Goal: Task Accomplishment & Management: Use online tool/utility

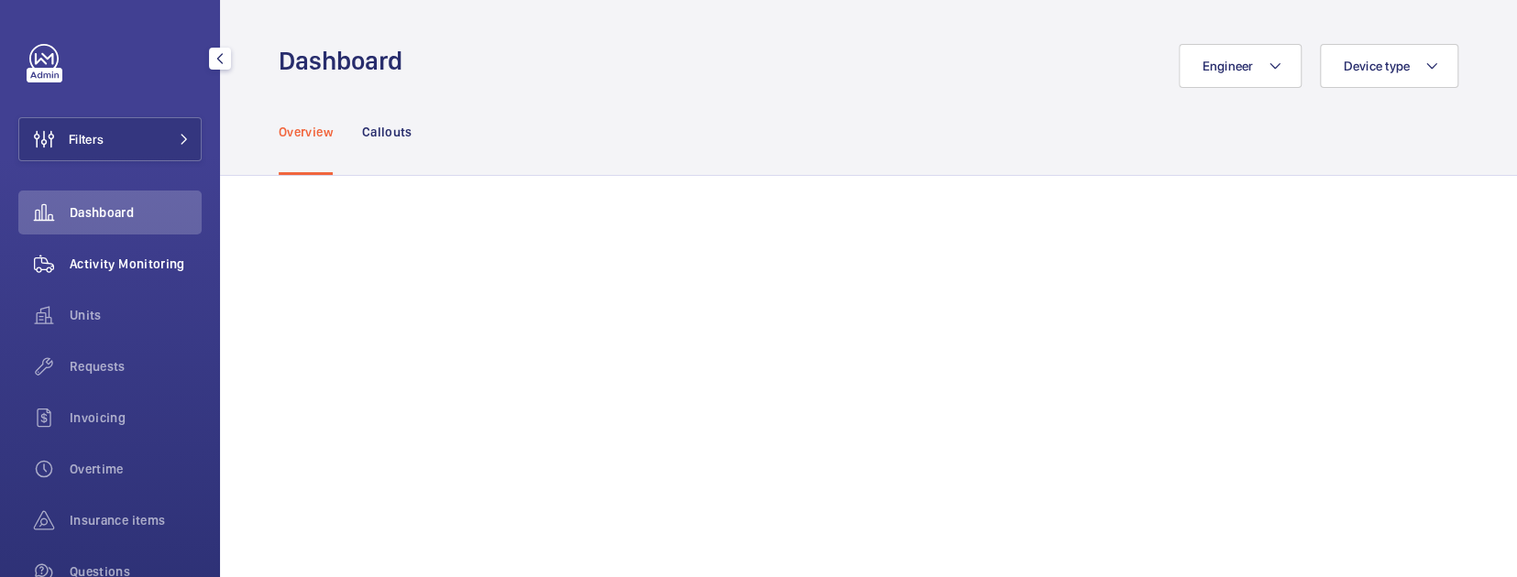
click at [130, 251] on div "Activity Monitoring" at bounding box center [109, 264] width 183 height 44
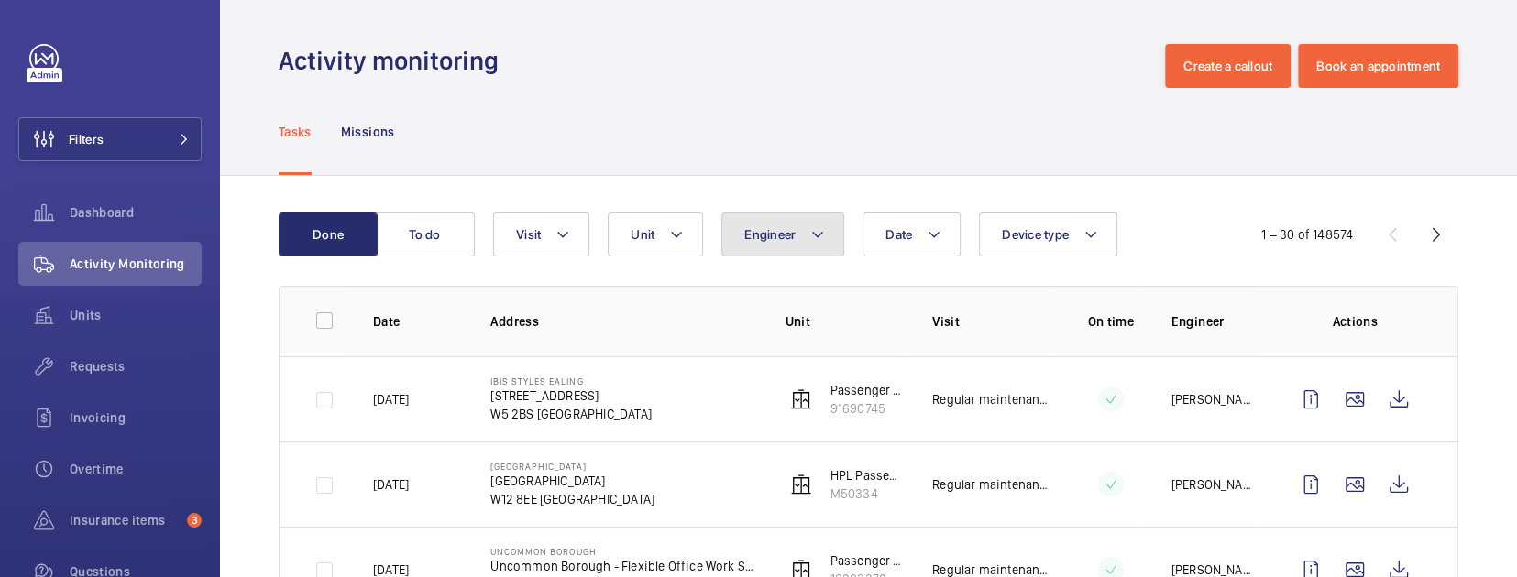
click at [772, 224] on button "Engineer" at bounding box center [782, 235] width 123 height 44
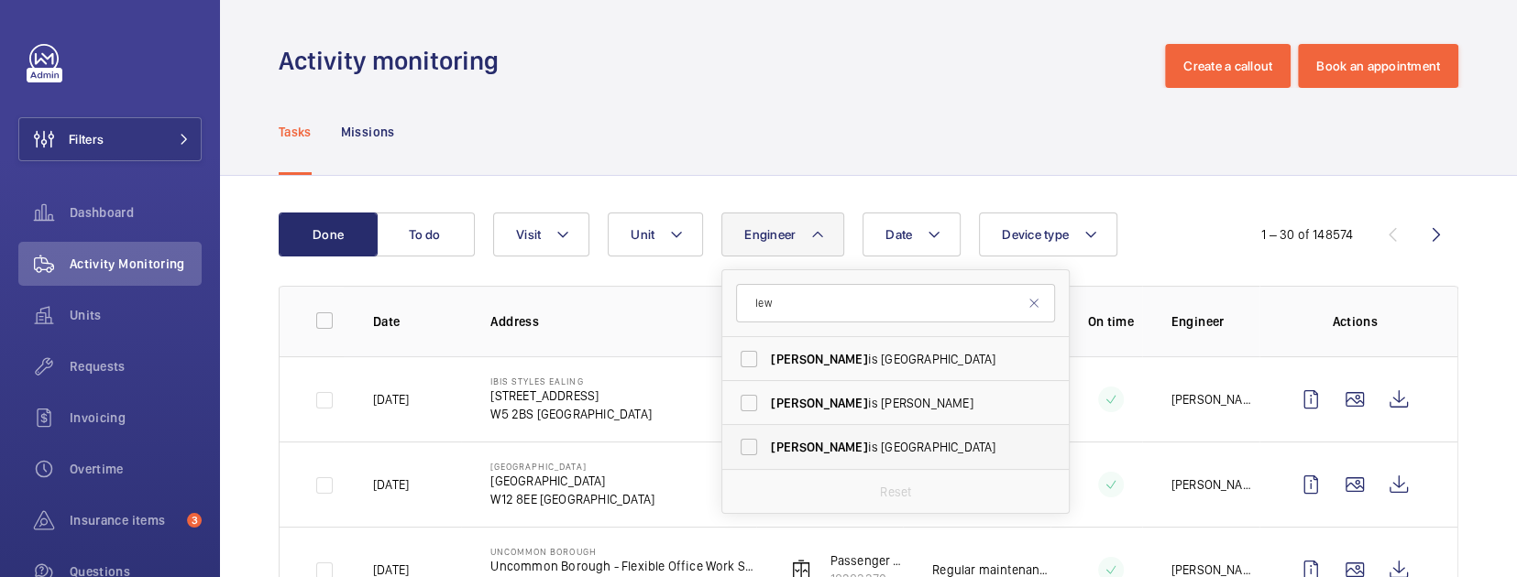
type input "lew"
click at [871, 441] on span "Lew is [GEOGRAPHIC_DATA]" at bounding box center [897, 447] width 252 height 18
click at [767, 441] on input "Lew is [GEOGRAPHIC_DATA]" at bounding box center [749, 447] width 37 height 37
checkbox input "true"
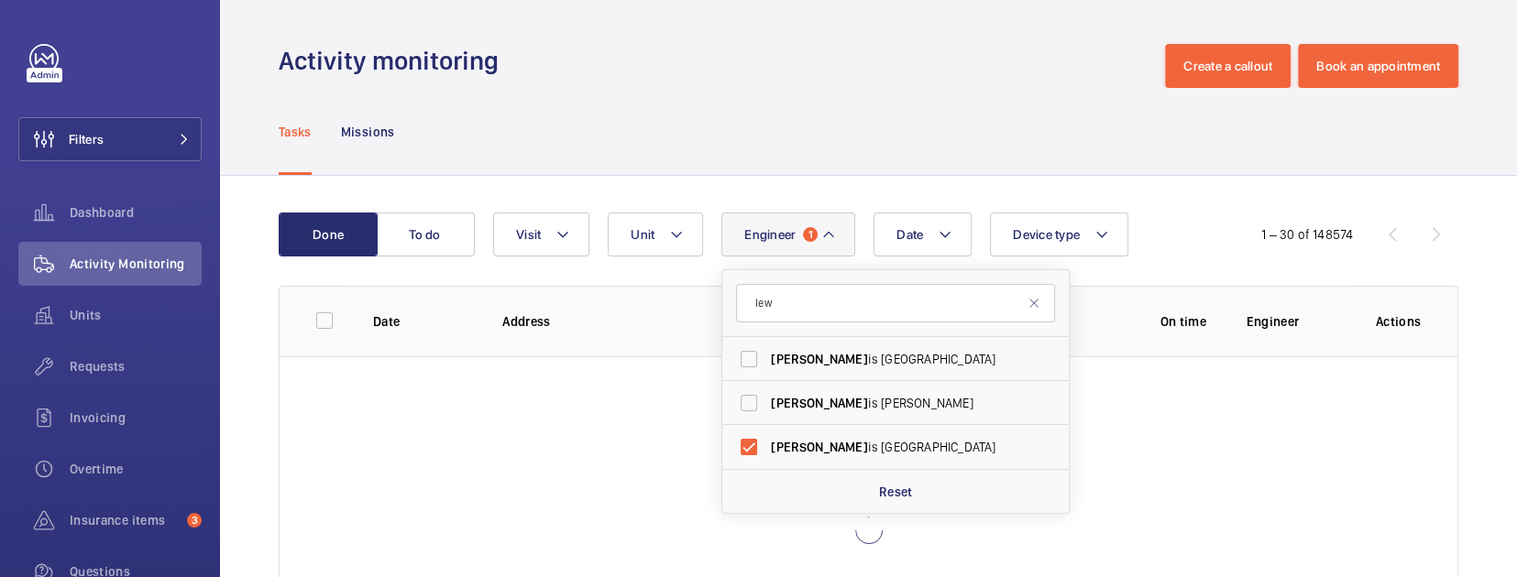
click at [1167, 245] on div "Date Engineer 1 [PERSON_NAME] is [PERSON_NAME] is [PERSON_NAME] is Wormleighton…" at bounding box center [862, 235] width 739 height 44
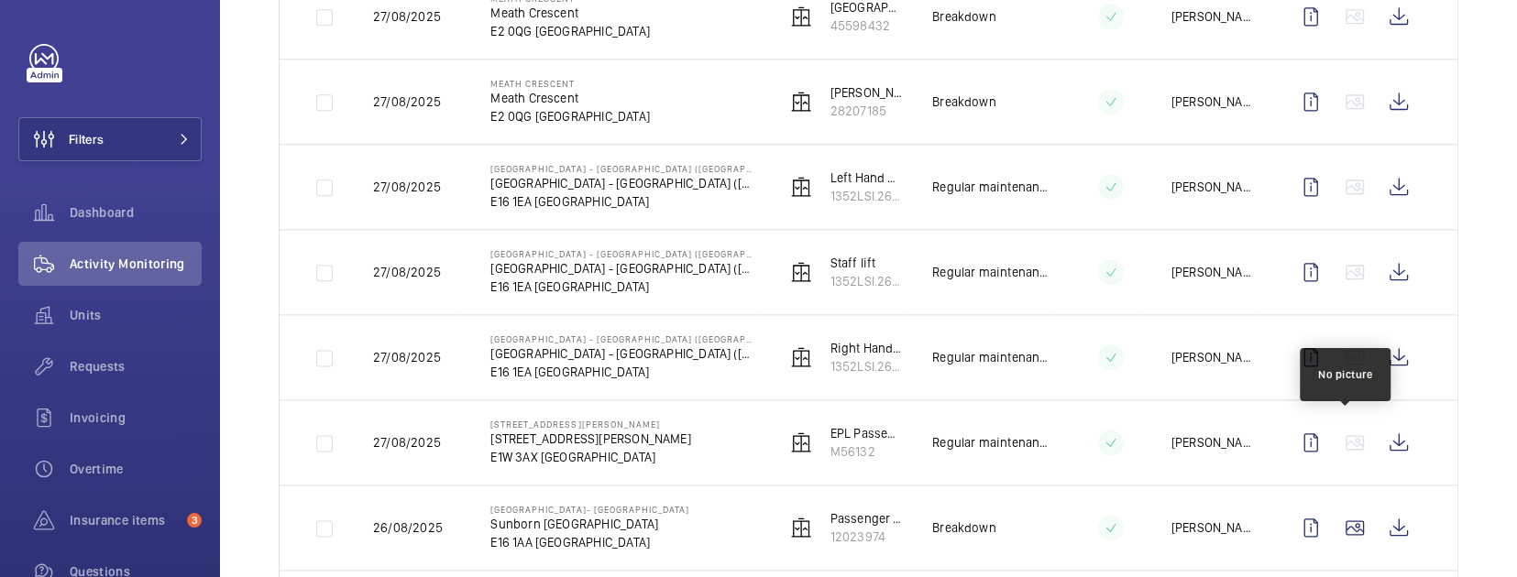
scroll to position [1405, 0]
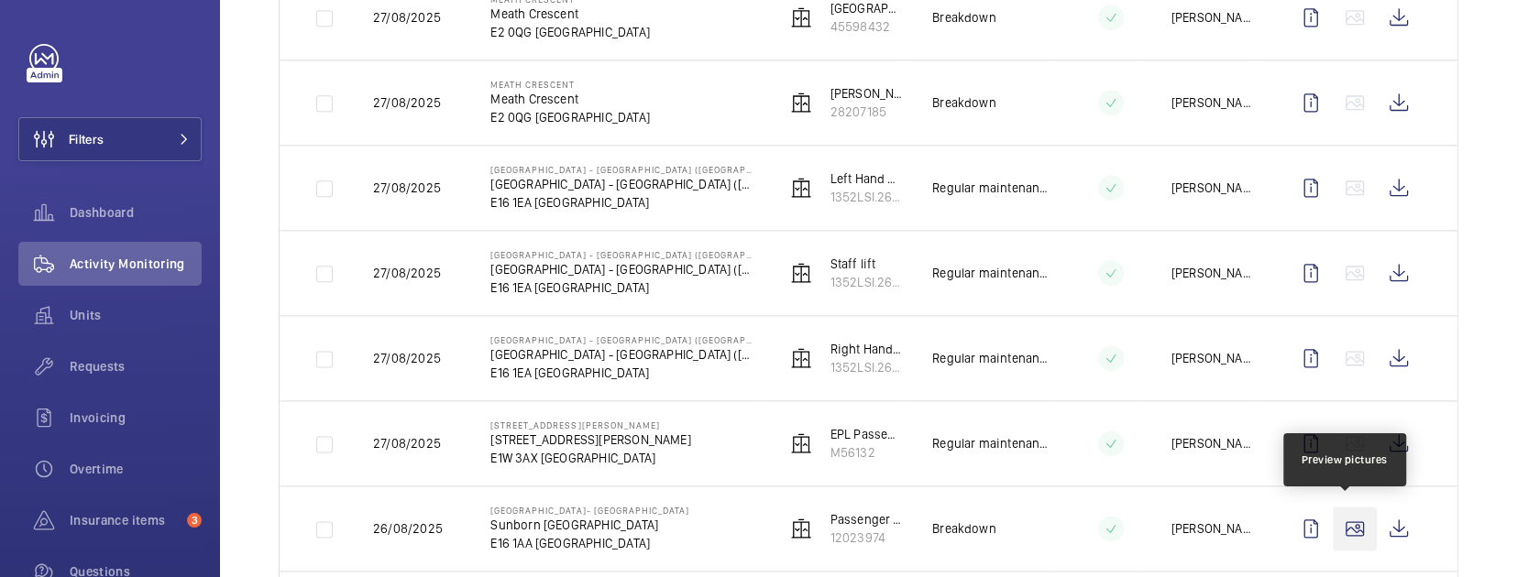
click at [1344, 507] on wm-front-icon-button at bounding box center [1355, 529] width 44 height 44
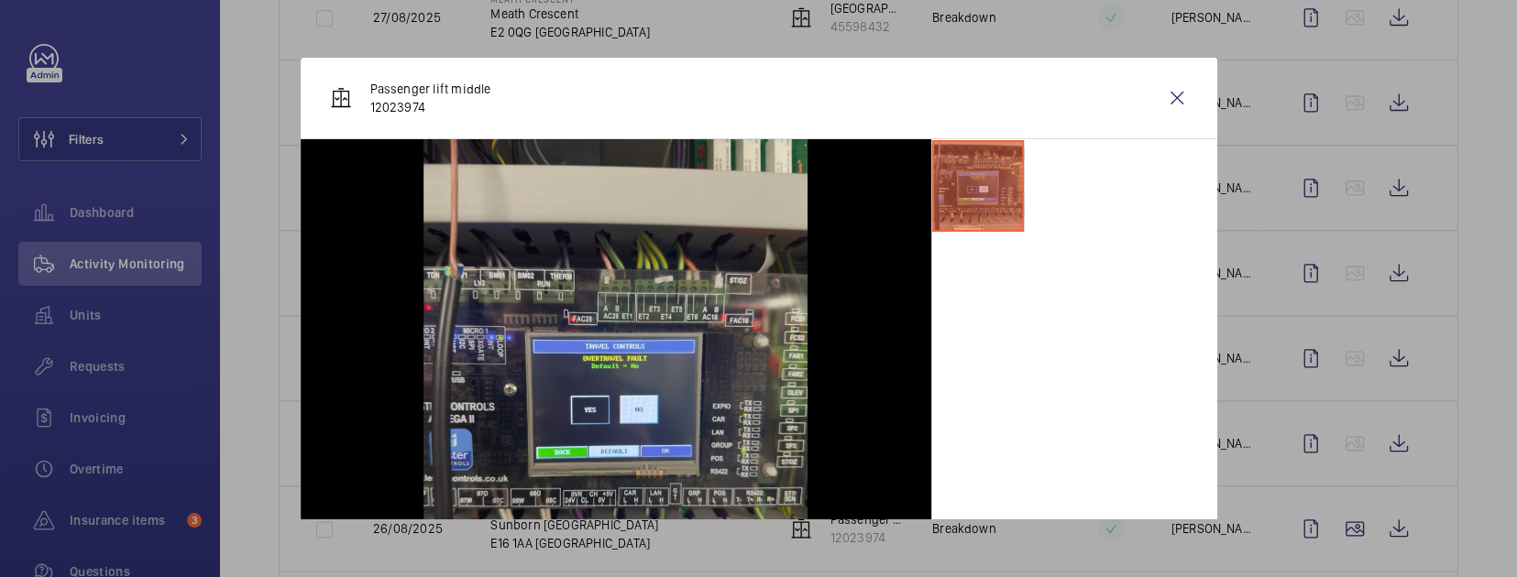
click at [1404, 464] on div at bounding box center [758, 288] width 1517 height 577
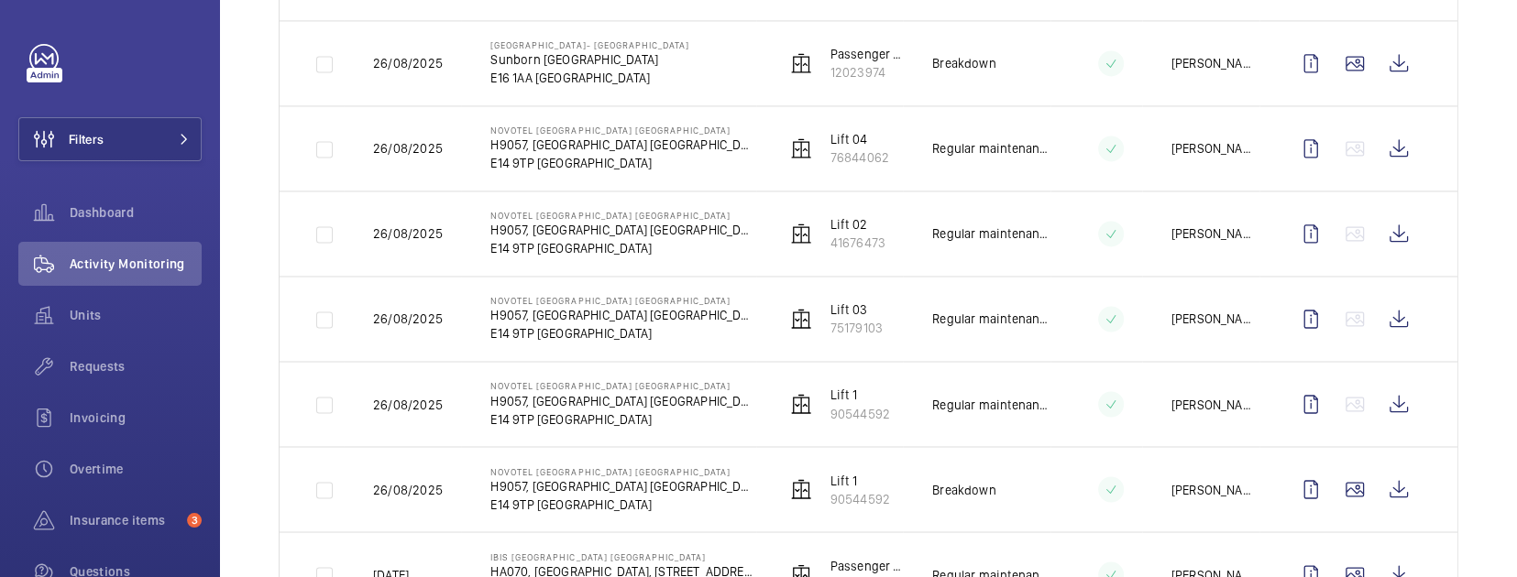
scroll to position [1894, 0]
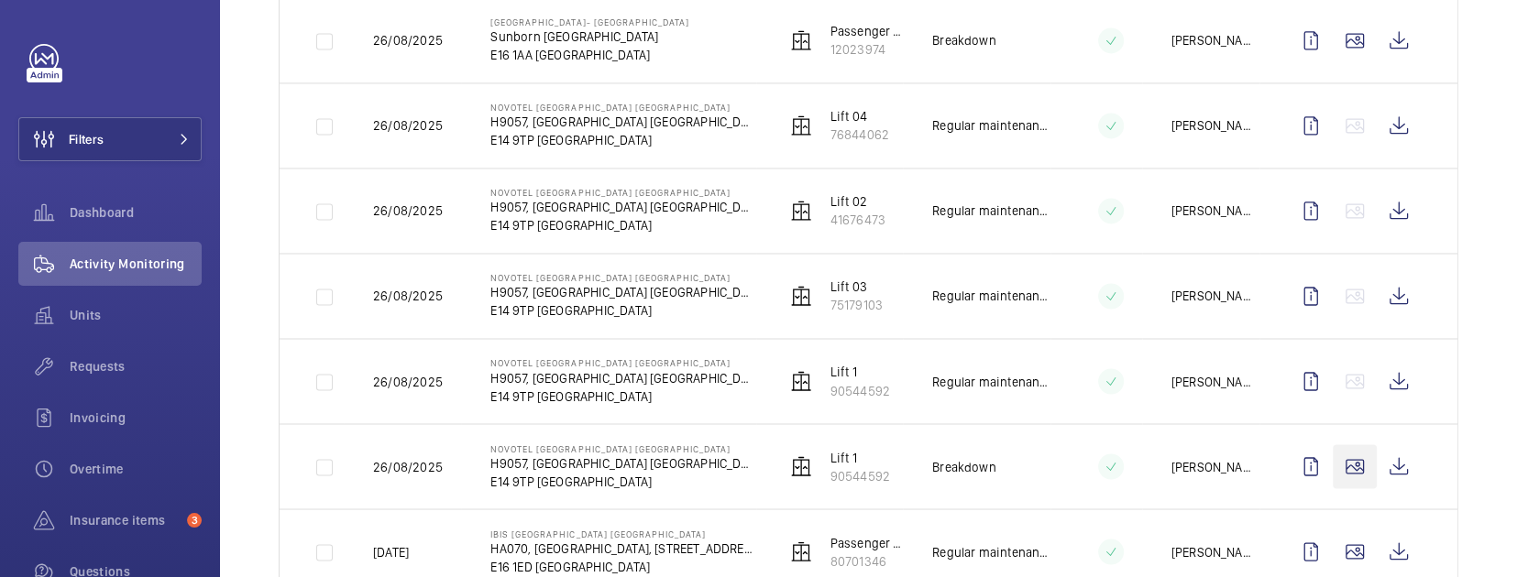
click at [1344, 467] on wm-front-icon-button at bounding box center [1355, 467] width 44 height 44
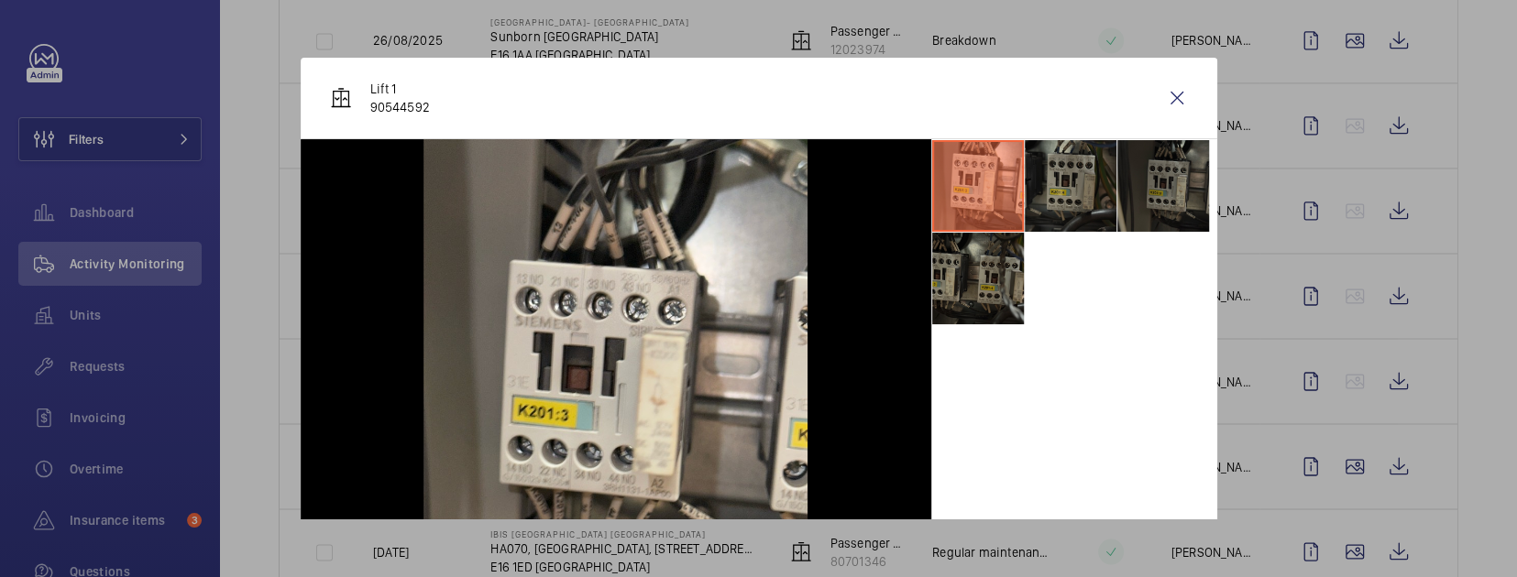
click at [958, 243] on li at bounding box center [978, 279] width 92 height 92
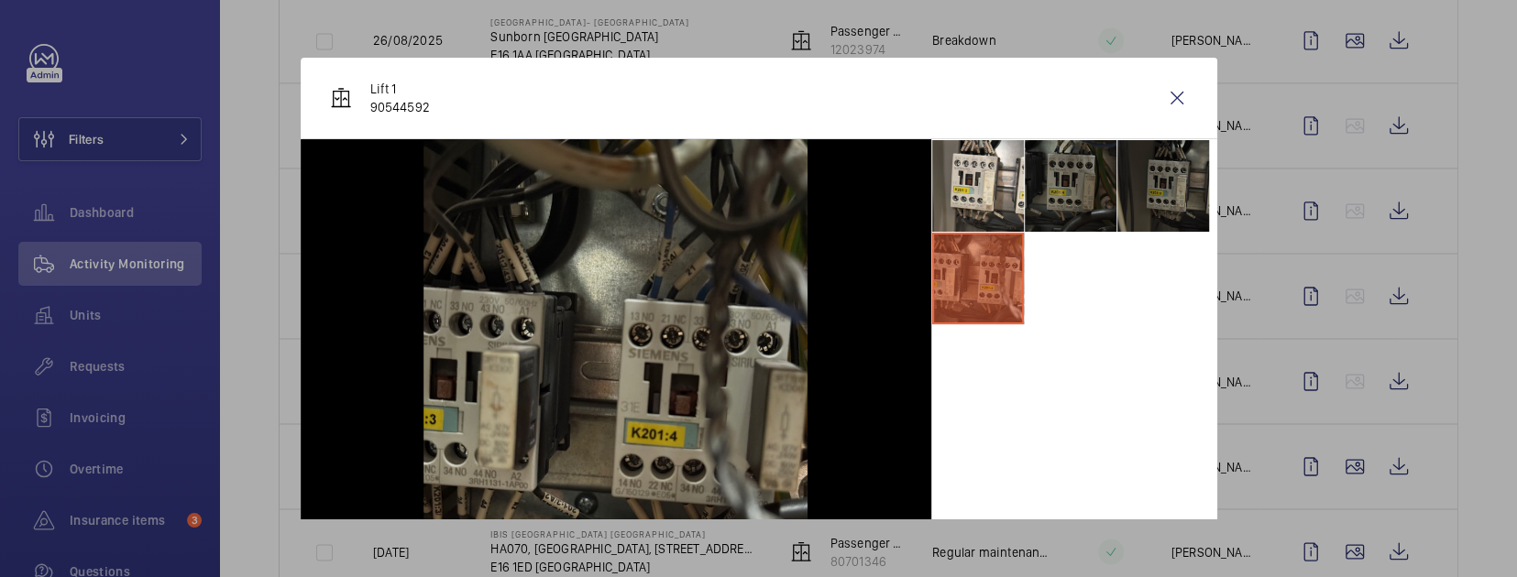
click at [1043, 213] on li at bounding box center [1071, 186] width 92 height 92
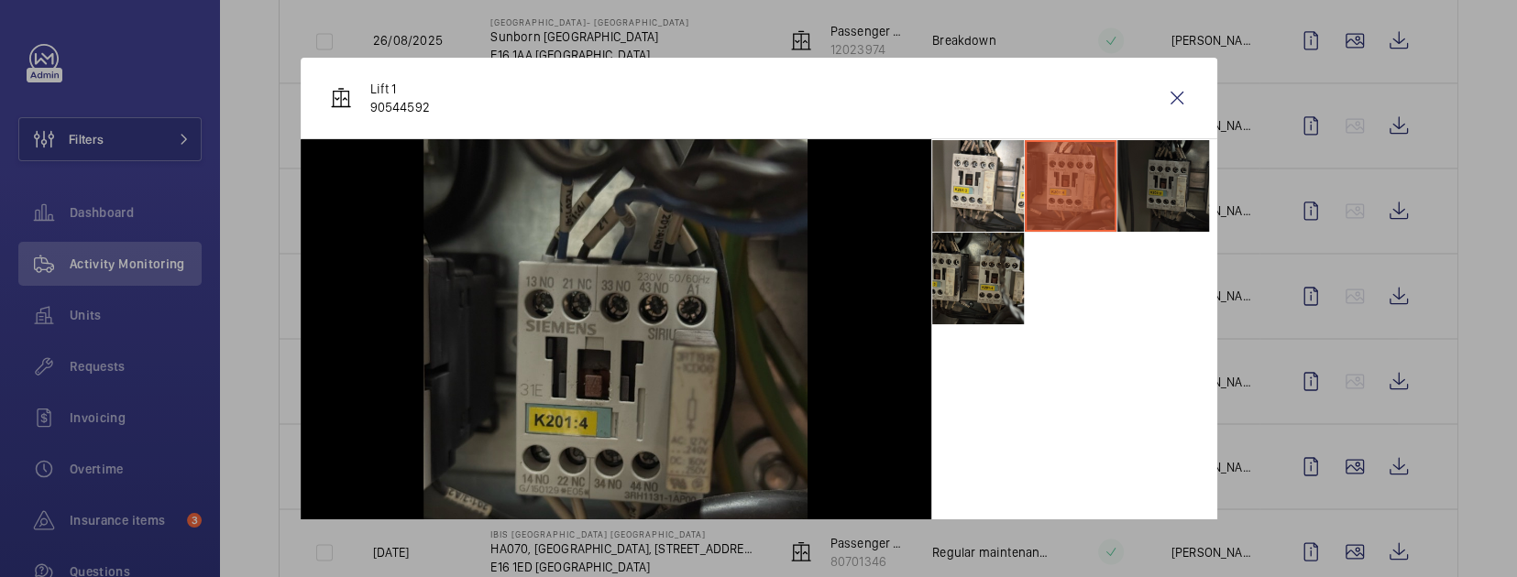
click at [1140, 204] on li at bounding box center [1163, 186] width 92 height 92
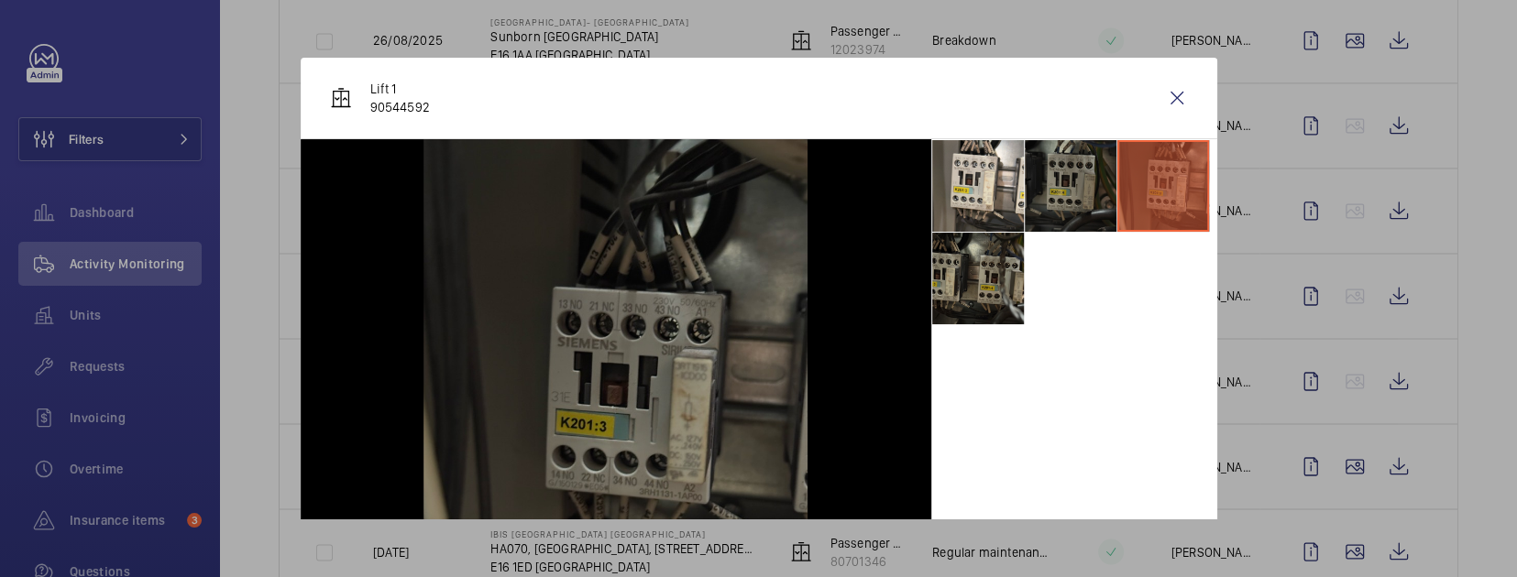
click at [1371, 494] on div at bounding box center [758, 288] width 1517 height 577
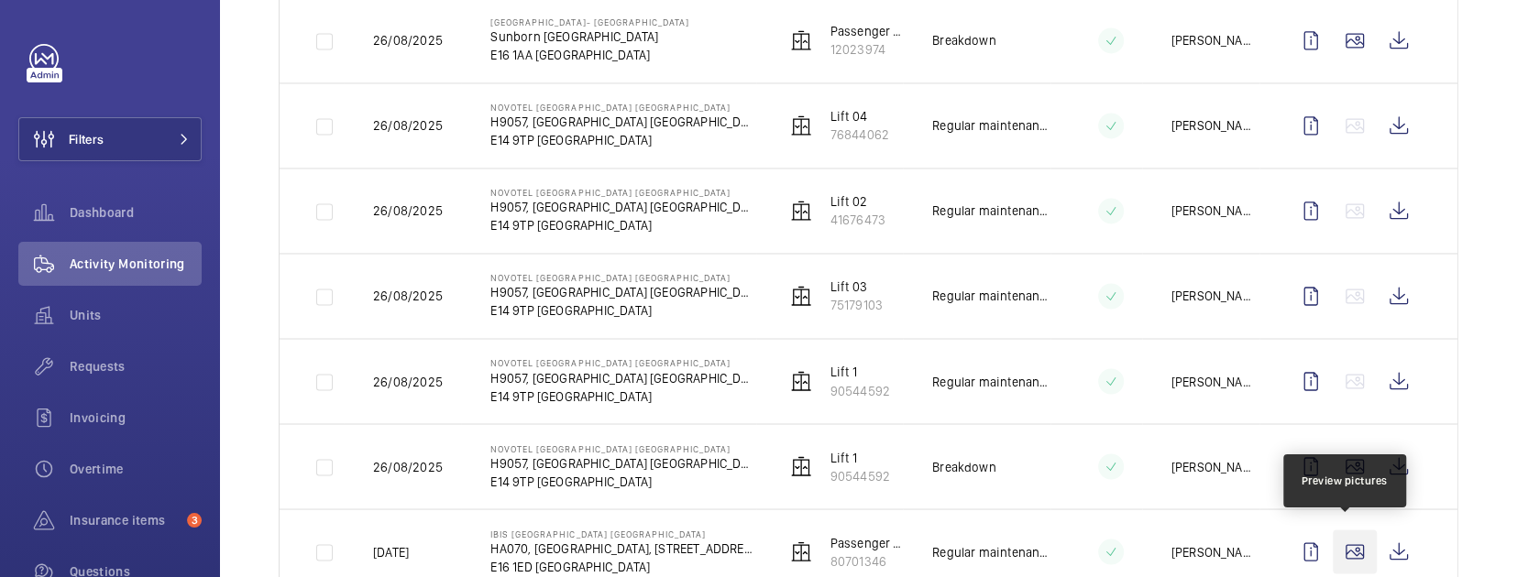
click at [1349, 542] on wm-front-icon-button at bounding box center [1355, 552] width 44 height 44
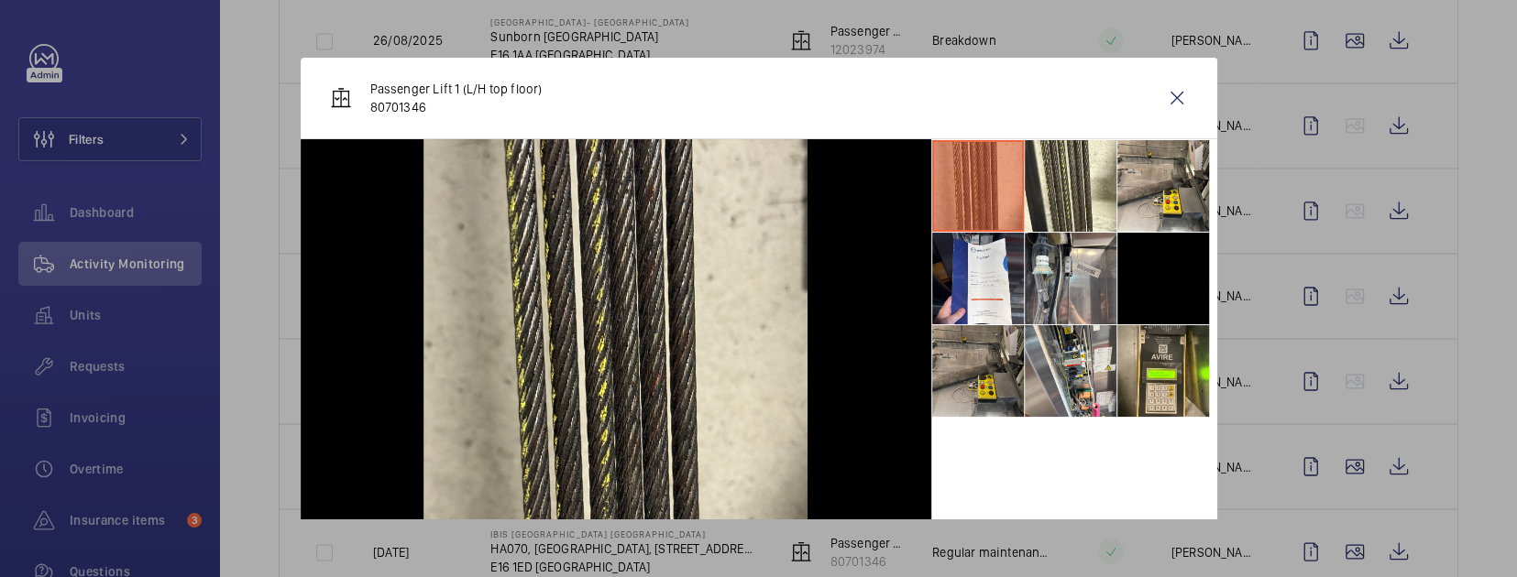
click at [983, 390] on li at bounding box center [978, 371] width 92 height 92
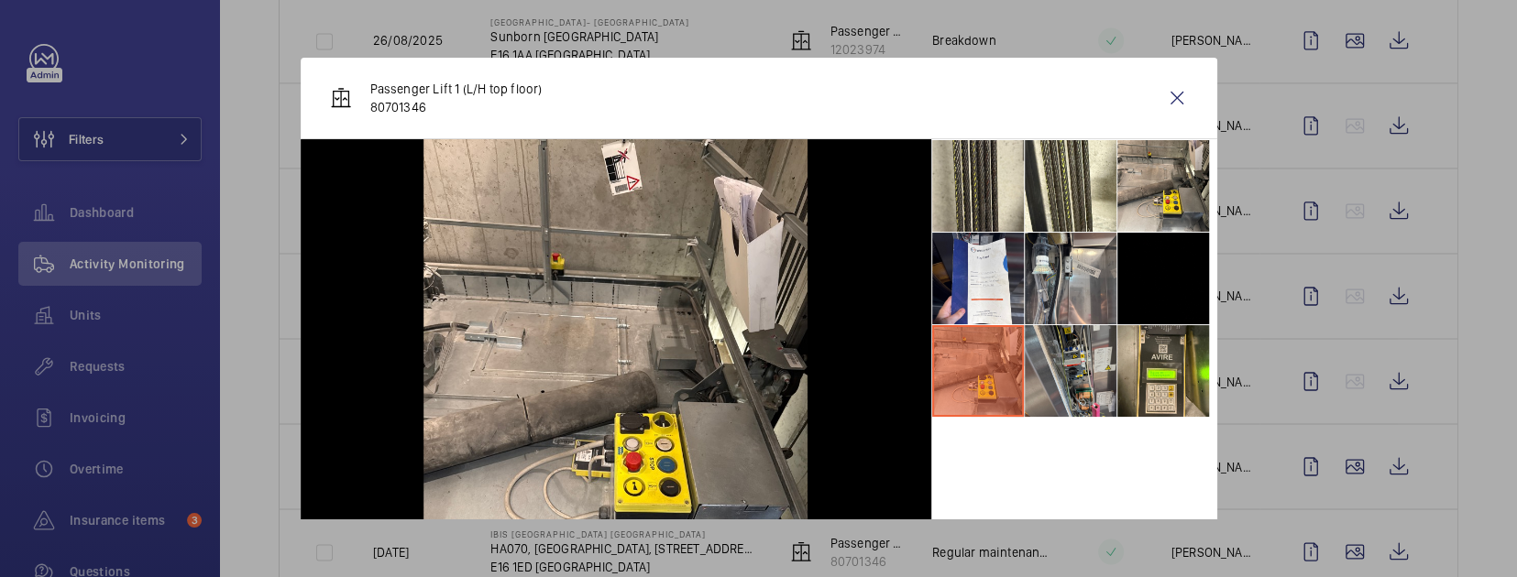
click at [1065, 389] on li at bounding box center [1071, 371] width 92 height 92
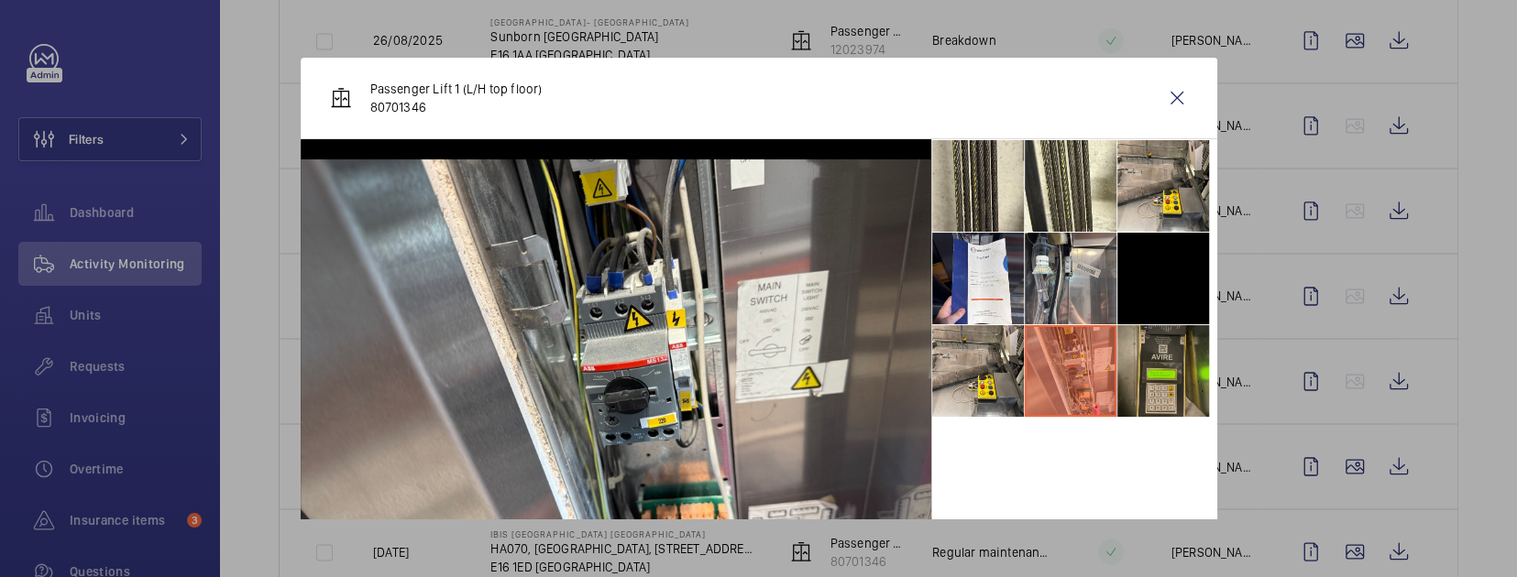
click at [1127, 342] on li at bounding box center [1163, 371] width 92 height 92
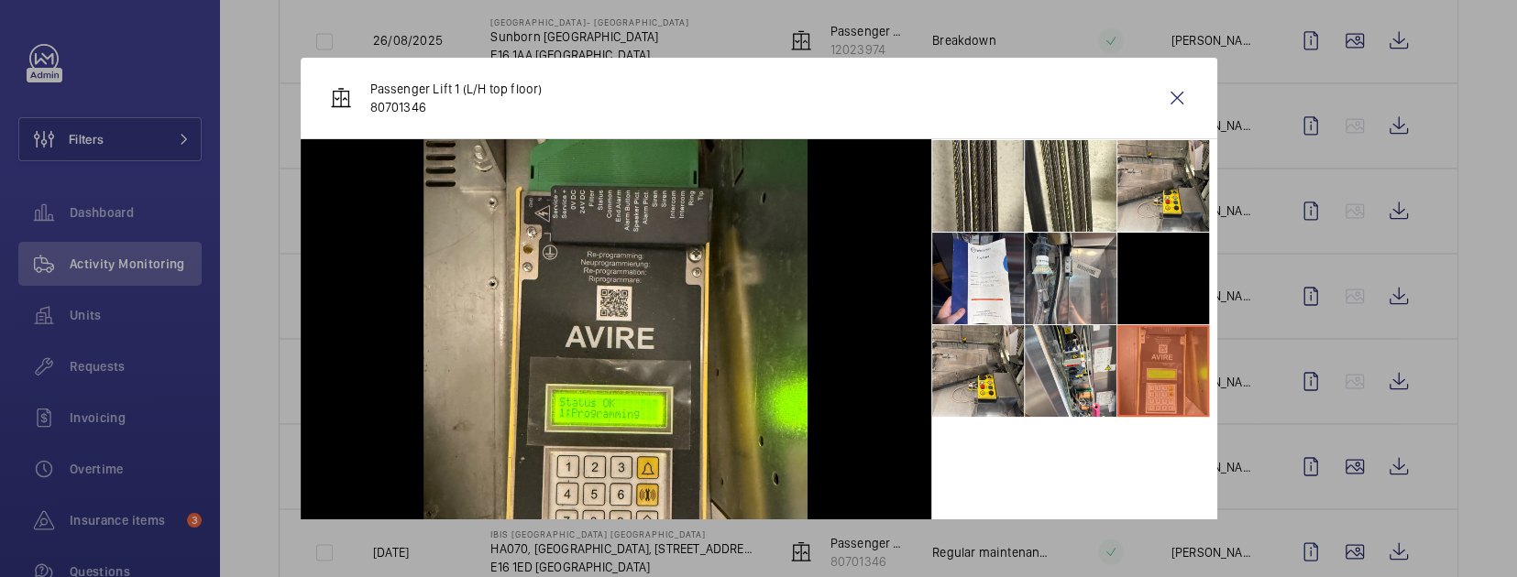
click at [1117, 315] on li at bounding box center [1163, 279] width 92 height 92
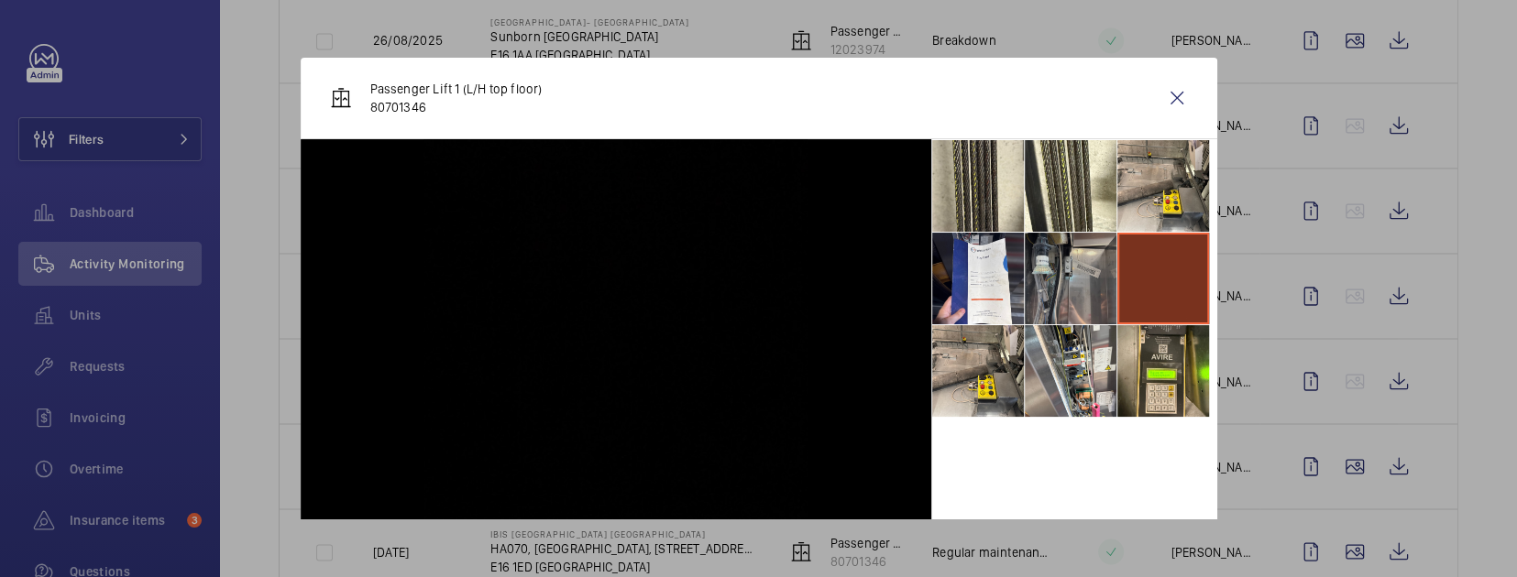
click at [1064, 312] on li at bounding box center [1071, 279] width 92 height 92
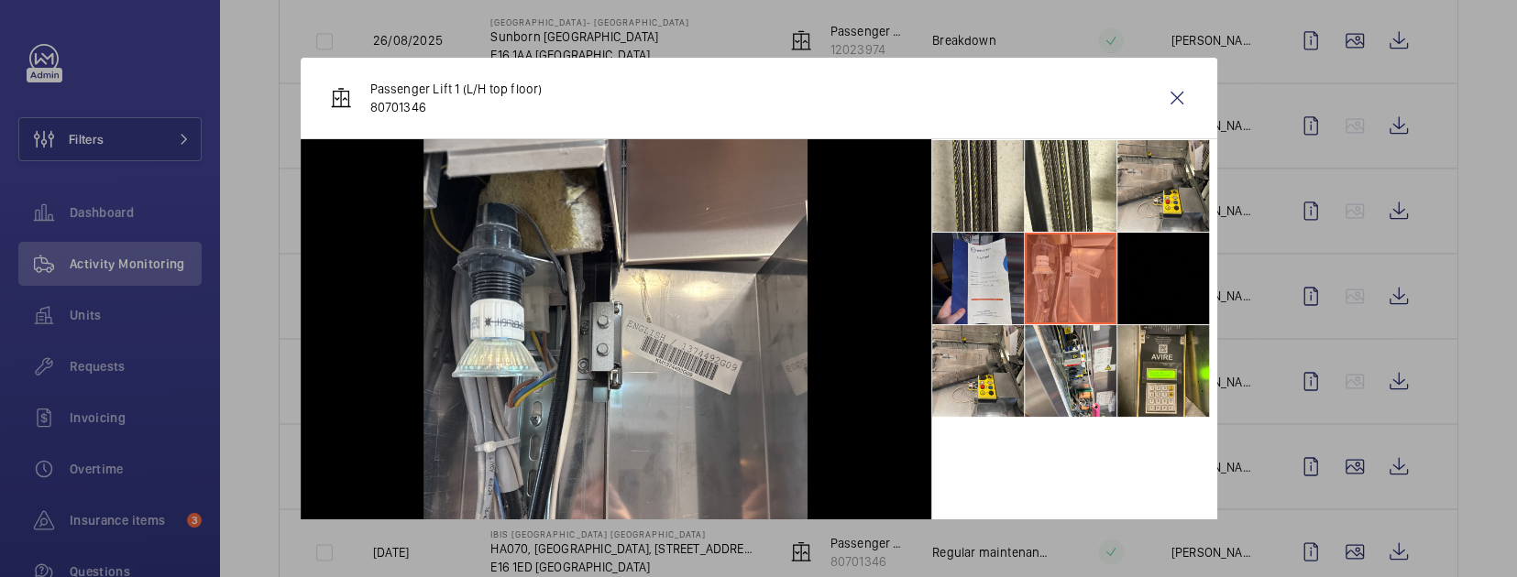
click at [980, 294] on li at bounding box center [978, 279] width 92 height 92
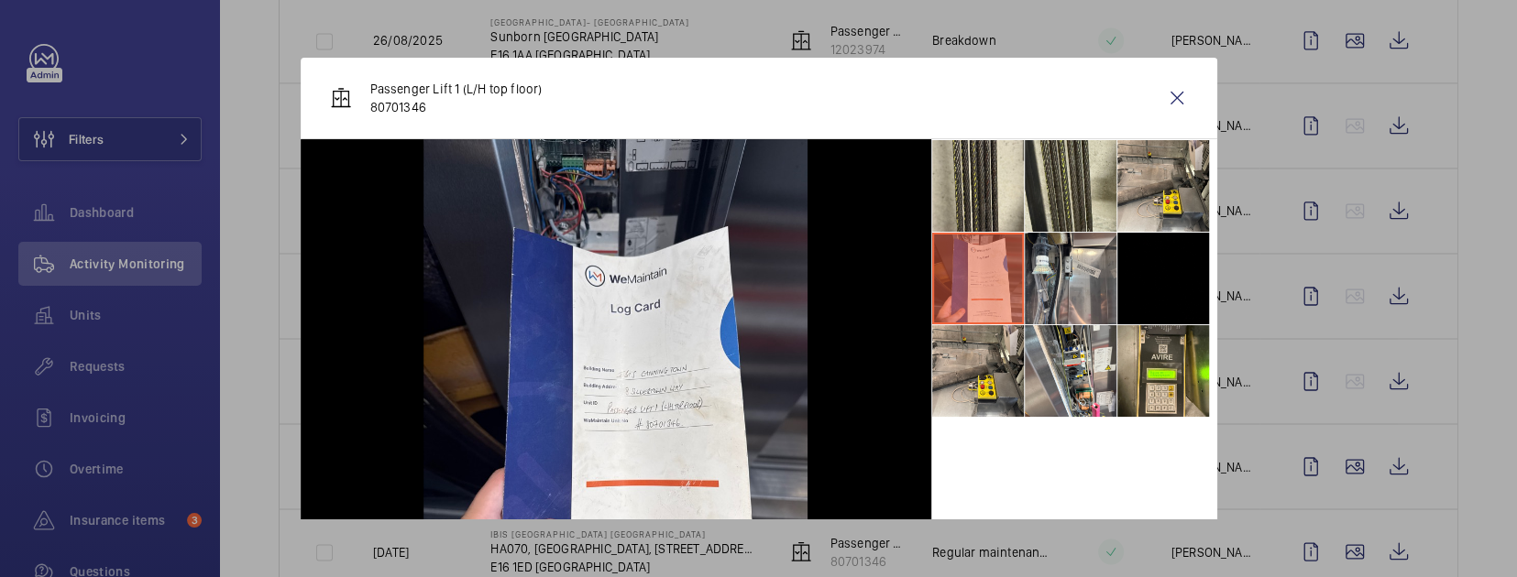
click at [1058, 225] on li at bounding box center [1071, 186] width 92 height 92
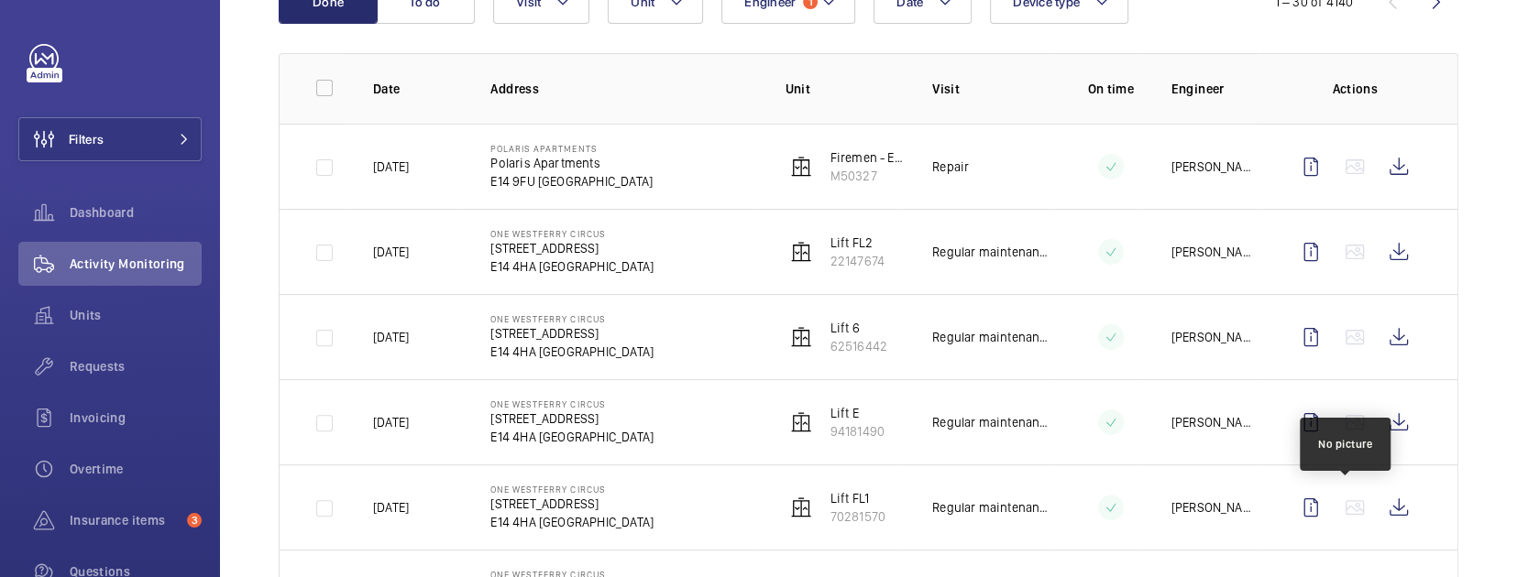
scroll to position [0, 0]
